Goal: Transaction & Acquisition: Purchase product/service

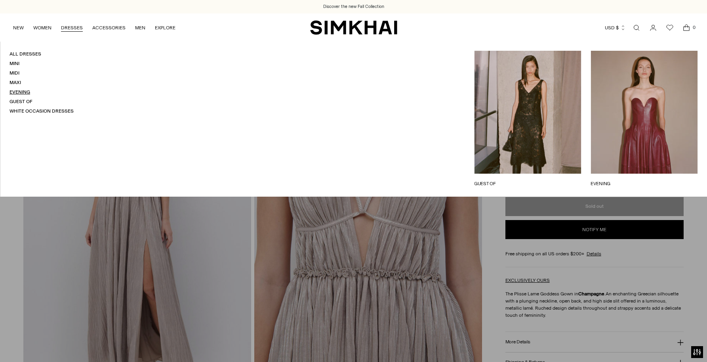
click at [16, 93] on link "Evening" at bounding box center [20, 92] width 21 height 6
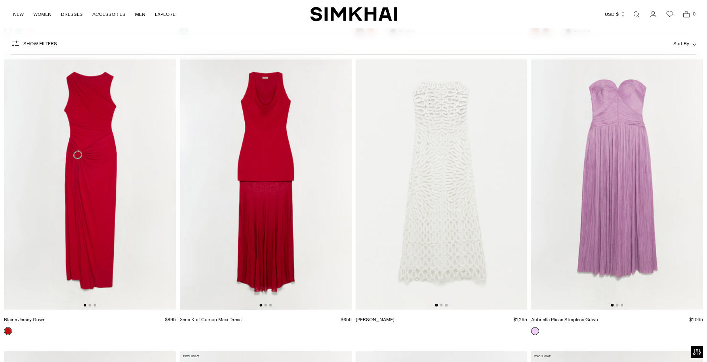
scroll to position [2139, 0]
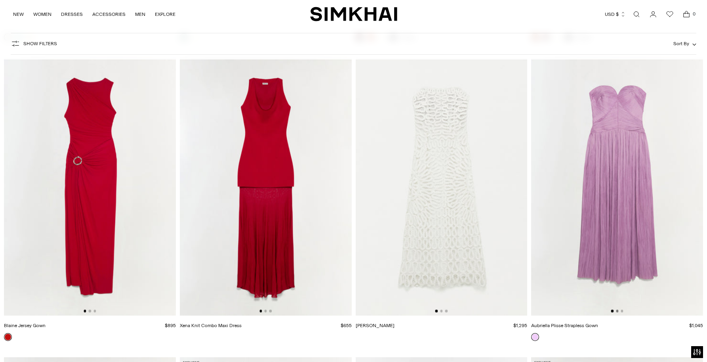
click at [616, 311] on button "Go to slide 2" at bounding box center [617, 310] width 2 height 2
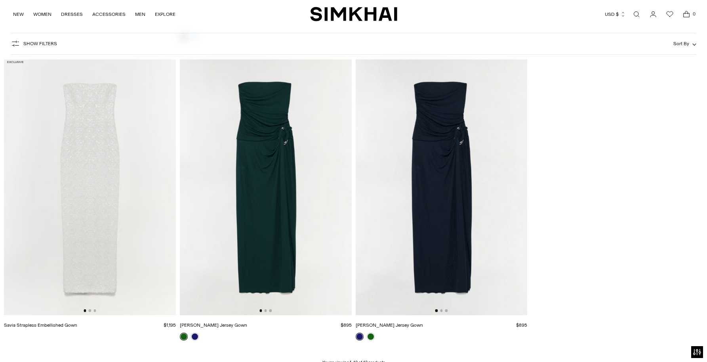
scroll to position [3039, 0]
